Goal: Information Seeking & Learning: Learn about a topic

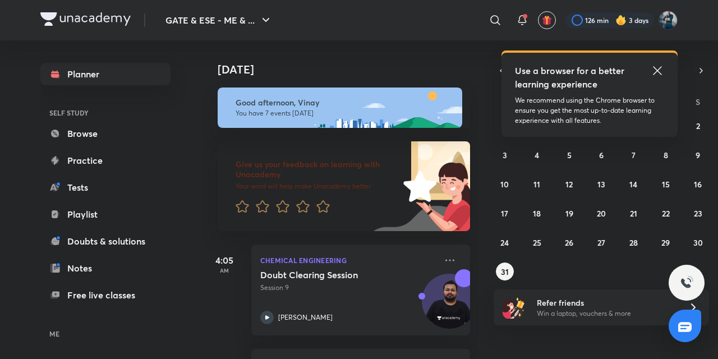
click at [658, 70] on icon at bounding box center [657, 70] width 13 height 13
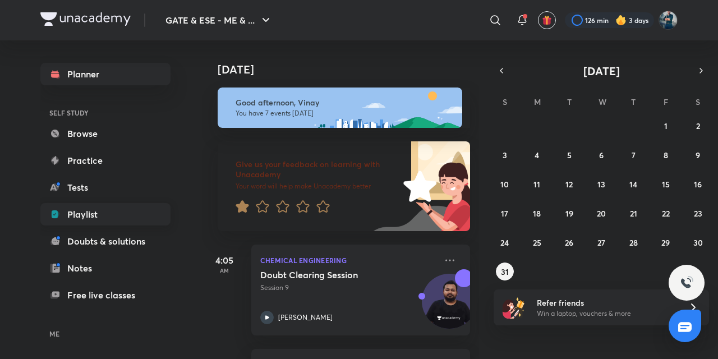
click at [79, 213] on link "Playlist" at bounding box center [105, 214] width 130 height 22
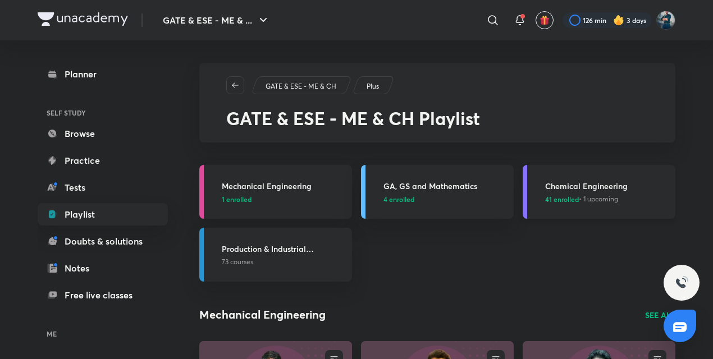
click at [568, 185] on h3 "Chemical Engineering" at bounding box center [606, 186] width 123 height 12
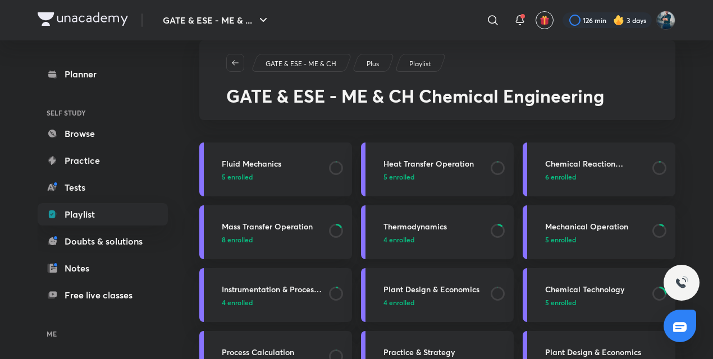
scroll to position [27, 0]
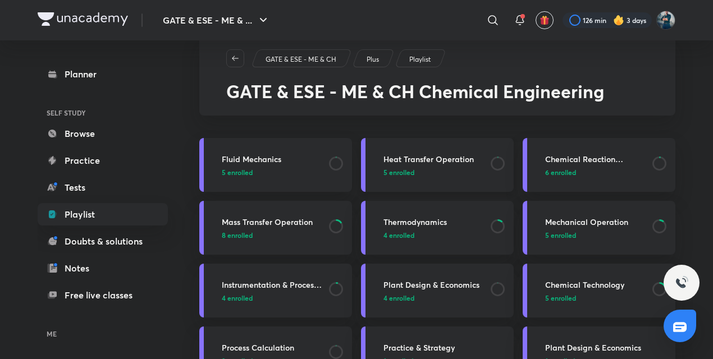
click at [433, 159] on h3 "Heat Transfer Operation" at bounding box center [433, 159] width 100 height 12
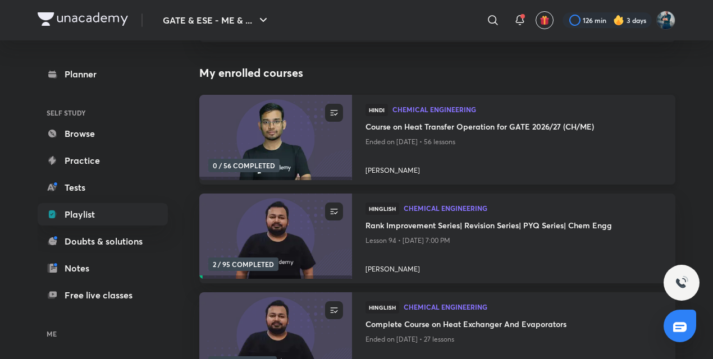
scroll to position [141, 0]
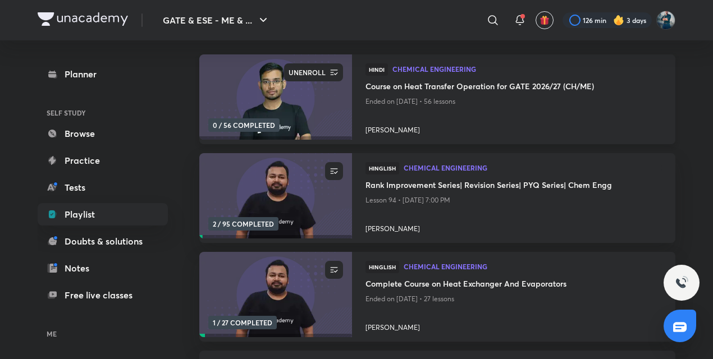
click at [337, 71] on icon "button" at bounding box center [333, 72] width 11 height 11
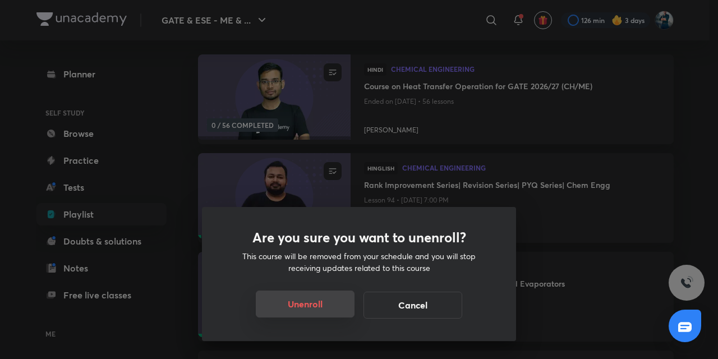
click at [308, 310] on button "Unenroll" at bounding box center [305, 304] width 99 height 27
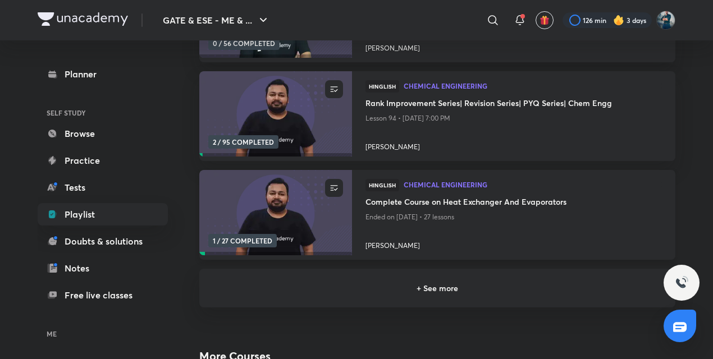
scroll to position [223, 0]
click at [411, 292] on h6 "+ See more" at bounding box center [437, 288] width 449 height 12
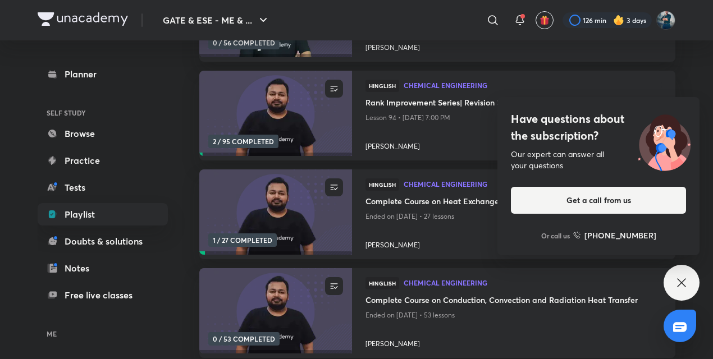
click at [676, 278] on icon at bounding box center [681, 282] width 13 height 13
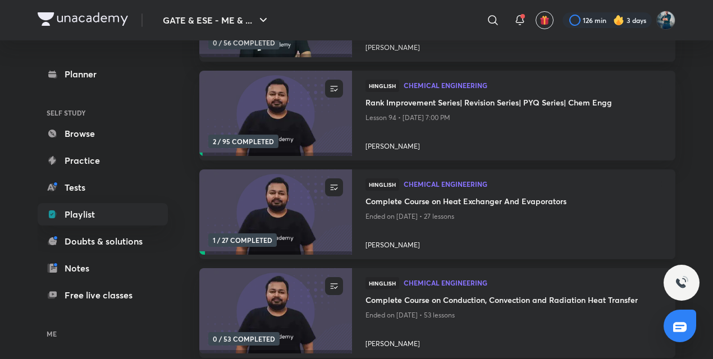
click at [456, 202] on h4 "Complete Course on Heat Exchanger And Evaporators" at bounding box center [513, 202] width 296 height 14
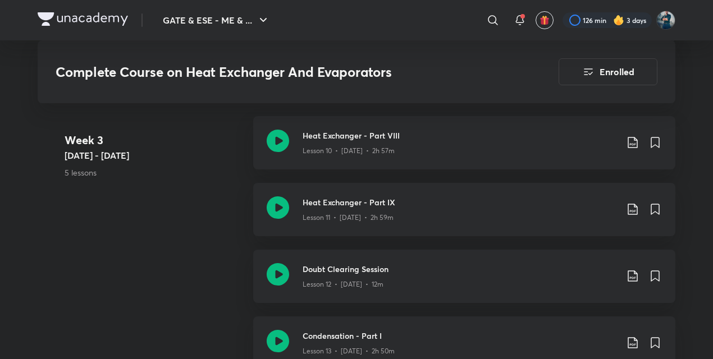
scroll to position [1396, 0]
click at [335, 199] on h3 "Heat Exchanger - Part IX" at bounding box center [460, 204] width 314 height 12
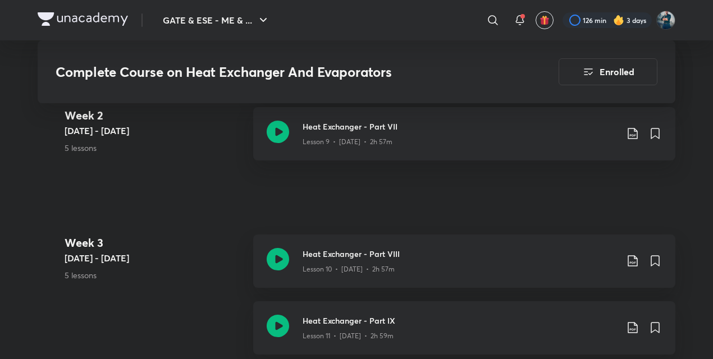
scroll to position [1269, 0]
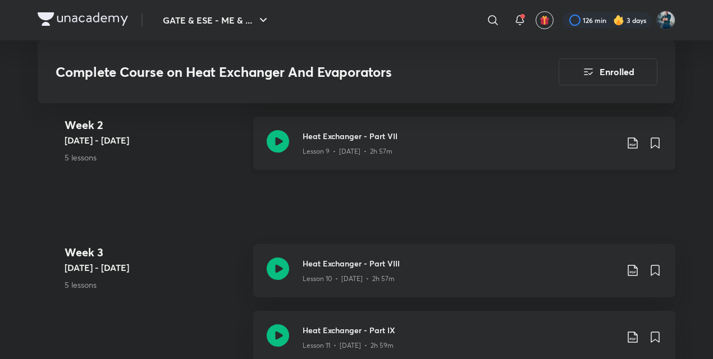
click at [338, 134] on h3 "Heat Exchanger - Part VII" at bounding box center [460, 136] width 314 height 12
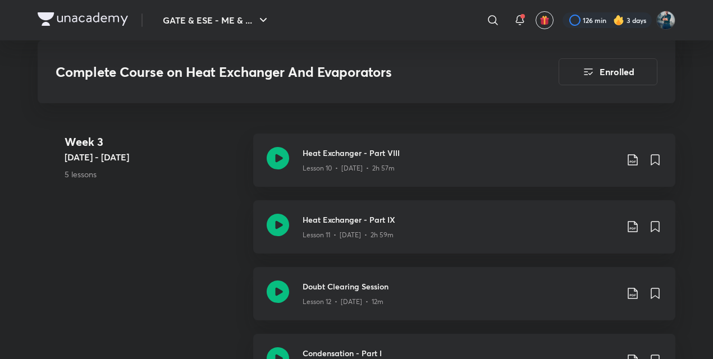
scroll to position [1379, 0]
click at [362, 152] on h3 "Heat Exchanger - Part VIII" at bounding box center [460, 154] width 314 height 12
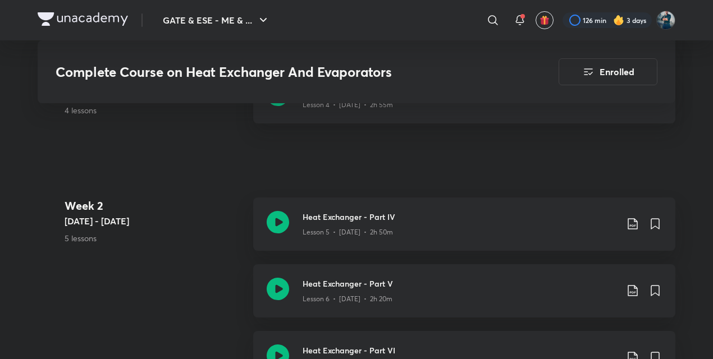
scroll to position [919, 0]
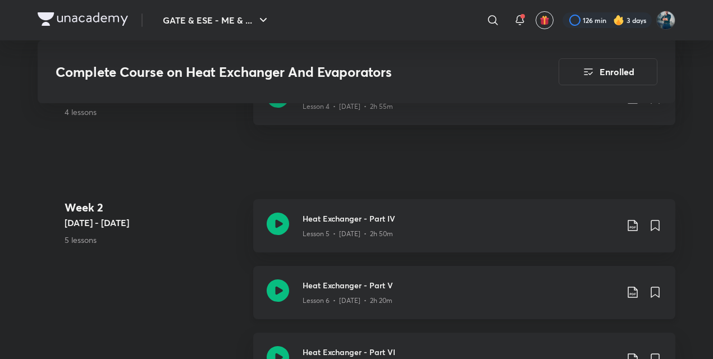
click at [327, 283] on h3 "Heat Exchanger - Part V" at bounding box center [460, 286] width 314 height 12
